Goal: Book appointment/travel/reservation

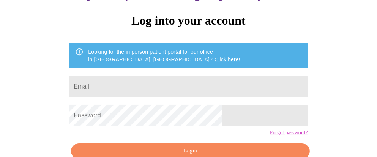
scroll to position [61, 0]
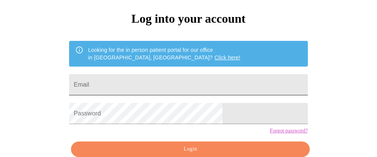
drag, startPoint x: 176, startPoint y: 93, endPoint x: 176, endPoint y: 87, distance: 5.7
click at [176, 91] on form "Email" at bounding box center [188, 85] width 238 height 29
click at [176, 86] on input "Email" at bounding box center [188, 84] width 238 height 21
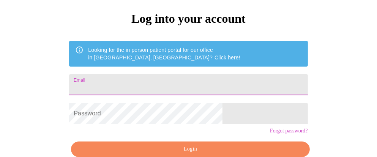
type input "[EMAIL_ADDRESS][DOMAIN_NAME]"
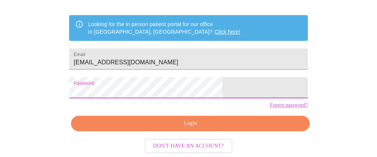
click at [198, 124] on span "Login" at bounding box center [190, 123] width 221 height 9
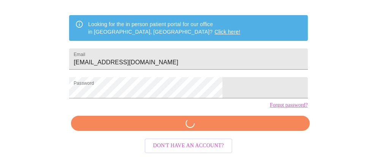
scroll to position [98, 0]
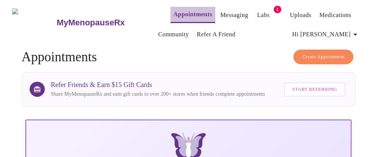
click at [177, 11] on link "Appointments" at bounding box center [192, 14] width 39 height 11
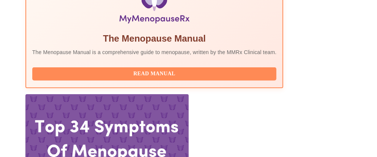
scroll to position [286, 0]
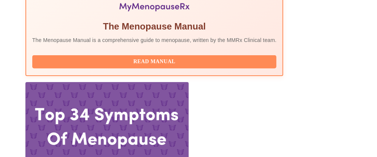
scroll to position [297, 0]
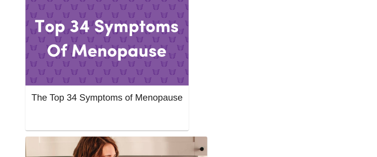
scroll to position [404, 0]
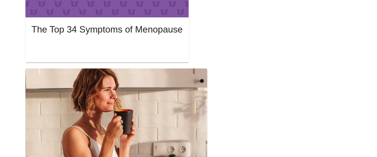
scroll to position [454, 0]
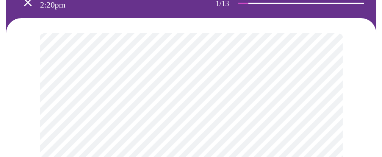
scroll to position [73, 0]
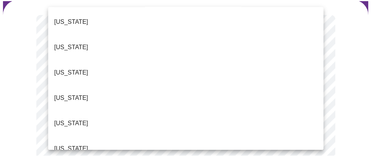
scroll to position [131, 0]
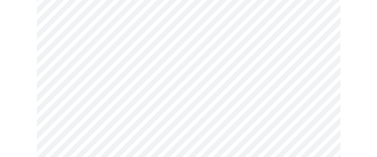
scroll to position [168, 0]
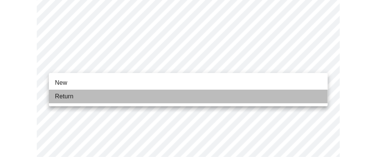
click at [66, 101] on span "Return" at bounding box center [64, 96] width 19 height 9
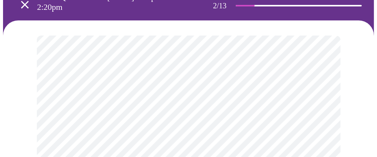
scroll to position [60, 0]
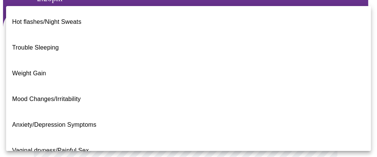
click at [74, 61] on li "Weight Gain" at bounding box center [191, 74] width 370 height 26
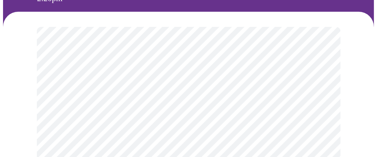
scroll to position [143, 0]
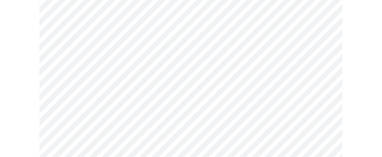
click at [170, 99] on body "MyMenopauseRx Appointments Messaging Labs 1 Uploads Medications Community Refer…" at bounding box center [191, 93] width 376 height 466
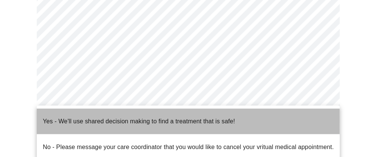
click at [96, 120] on span "Yes - We'll use shared decision making to find a treatment that is safe!" at bounding box center [139, 121] width 192 height 21
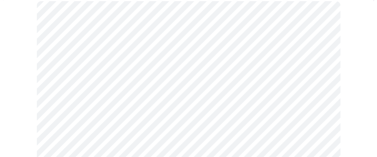
scroll to position [91, 0]
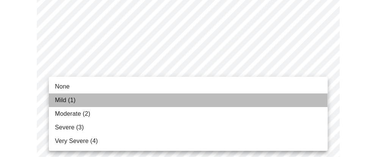
click at [93, 103] on li "Mild (1)" at bounding box center [188, 101] width 279 height 14
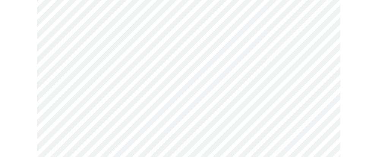
scroll to position [157, 0]
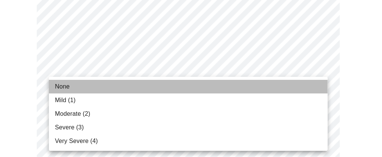
click at [75, 85] on li "None" at bounding box center [188, 87] width 279 height 14
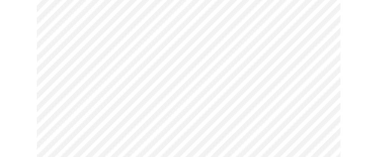
scroll to position [207, 0]
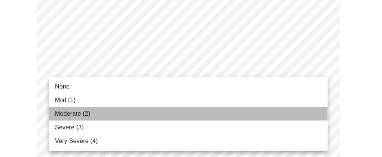
click at [79, 113] on span "Moderate (2)" at bounding box center [72, 114] width 35 height 9
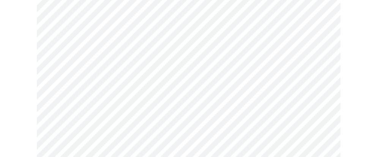
scroll to position [242, 0]
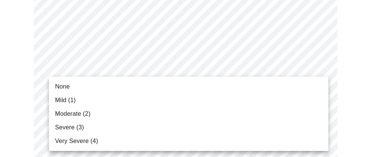
click at [125, 116] on li "Moderate (2)" at bounding box center [188, 114] width 279 height 14
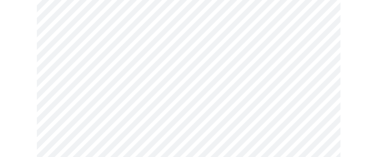
scroll to position [347, 0]
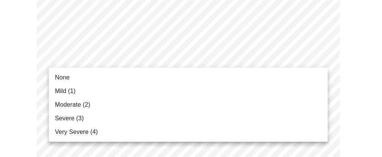
click at [129, 54] on body "MyMenopauseRx Appointments Messaging Labs 1 Uploads Medications Community Refer…" at bounding box center [191, 146] width 376 height 981
click at [78, 108] on span "Moderate (2)" at bounding box center [72, 105] width 35 height 9
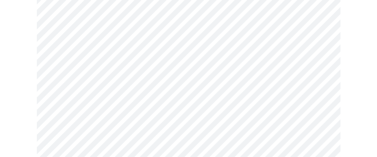
scroll to position [365, 0]
click at [142, 90] on body "MyMenopauseRx Appointments Messaging Labs 1 Uploads Medications Community Refer…" at bounding box center [191, 123] width 376 height 971
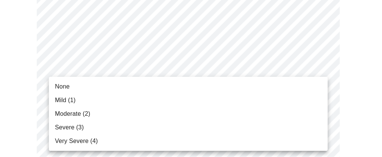
click at [119, 115] on li "Moderate (2)" at bounding box center [188, 114] width 279 height 14
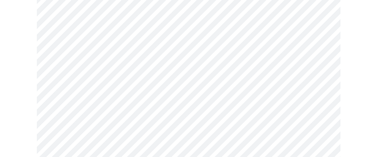
scroll to position [424, 0]
click at [118, 86] on body "MyMenopauseRx Appointments Messaging Labs 1 Uploads Medications Community Refer…" at bounding box center [188, 59] width 371 height 960
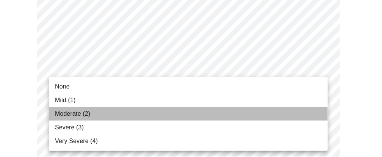
click at [74, 112] on span "Moderate (2)" at bounding box center [72, 114] width 35 height 9
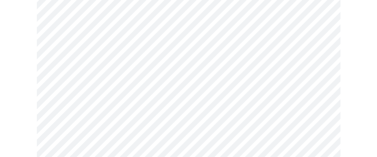
scroll to position [463, 0]
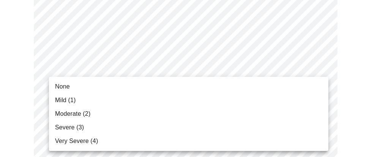
click at [121, 112] on body "MyMenopauseRx Appointments Messaging Labs 1 Uploads Medications Community Refer…" at bounding box center [188, 15] width 371 height 950
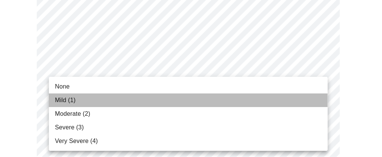
click at [104, 102] on li "Mild (1)" at bounding box center [188, 101] width 279 height 14
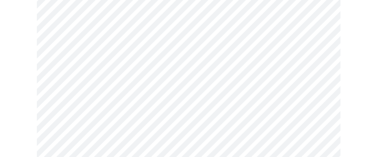
scroll to position [550, 0]
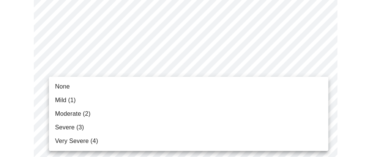
click at [96, 100] on li "Mild (1)" at bounding box center [188, 101] width 279 height 14
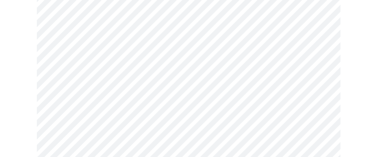
scroll to position [595, 0]
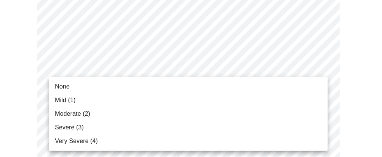
click at [130, 98] on li "Mild (1)" at bounding box center [188, 101] width 279 height 14
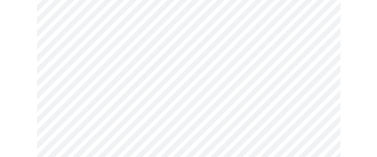
scroll to position [669, 0]
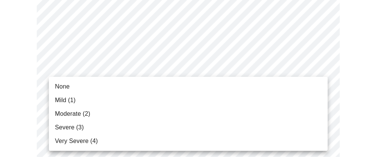
click at [113, 95] on li "Mild (1)" at bounding box center [188, 101] width 279 height 14
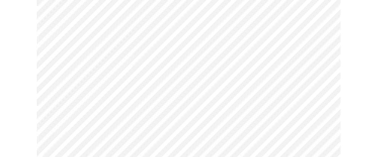
scroll to position [388, 0]
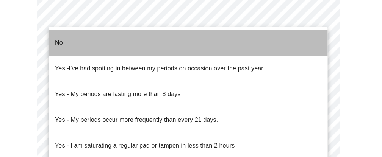
click at [106, 43] on li "No" at bounding box center [188, 43] width 279 height 26
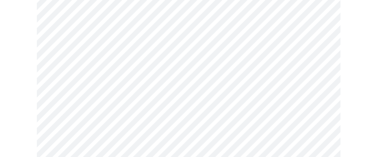
scroll to position [437, 0]
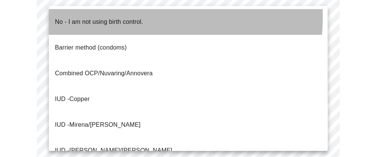
click at [109, 17] on p "No - I am not using birth control." at bounding box center [99, 21] width 88 height 9
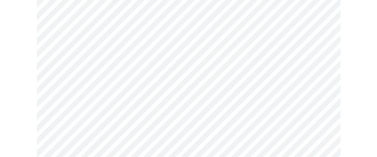
scroll to position [512, 0]
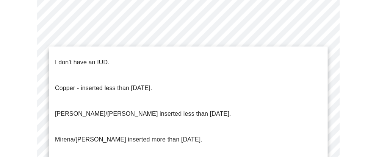
click at [113, 57] on li "I don't have an IUD." at bounding box center [188, 63] width 279 height 26
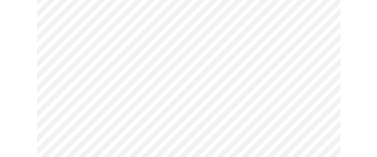
scroll to position [552, 0]
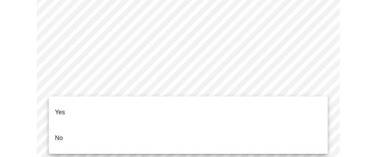
click at [78, 126] on li "No" at bounding box center [188, 139] width 279 height 26
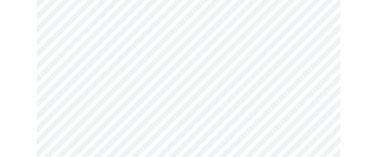
scroll to position [173, 0]
click at [150, 104] on body "MyMenopauseRx Appointments Messaging Labs 1 Uploads Medications Community Refer…" at bounding box center [191, 118] width 376 height 576
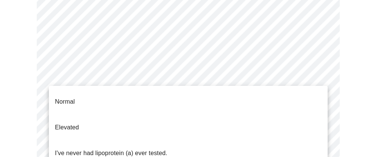
click at [122, 98] on li "Normal" at bounding box center [188, 102] width 279 height 26
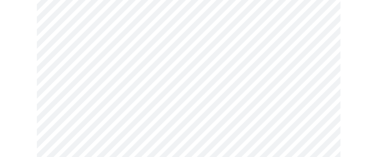
scroll to position [2034, 0]
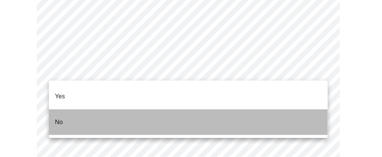
click at [98, 117] on li "No" at bounding box center [188, 123] width 279 height 26
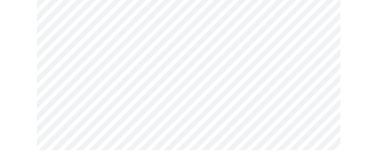
scroll to position [560, 0]
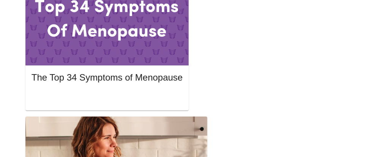
scroll to position [405, 0]
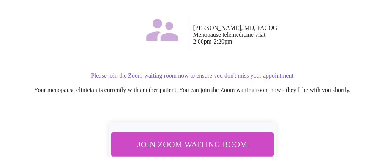
scroll to position [109, 0]
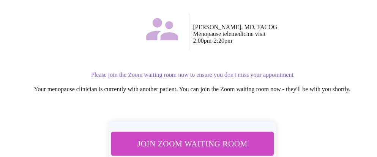
click at [191, 140] on span "Join Zoom Waiting Room" at bounding box center [192, 144] width 143 height 14
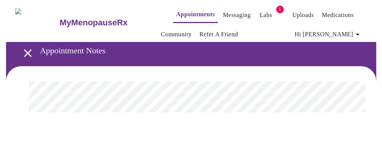
scroll to position [0, 0]
